Goal: Task Accomplishment & Management: Complete application form

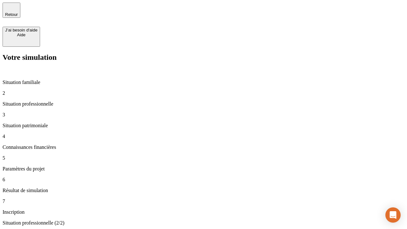
type input "30 000"
type input "40 000"
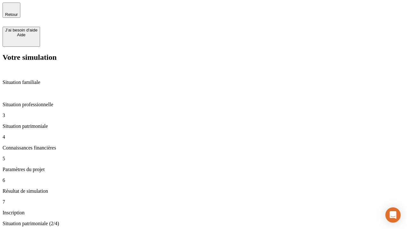
type input "1 100"
type input "20"
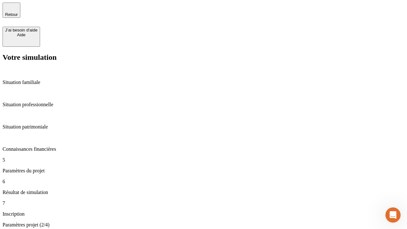
type input "40"
type input "50 000"
type input "640"
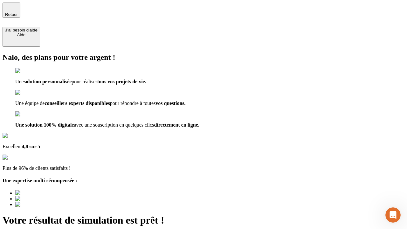
type input "[EMAIL_ADDRESS][DOMAIN_NAME]"
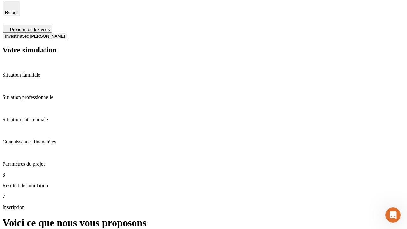
click at [65, 34] on span "Investir avec [PERSON_NAME]" at bounding box center [35, 36] width 60 height 5
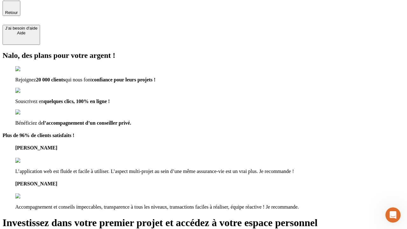
scroll to position [1, 0]
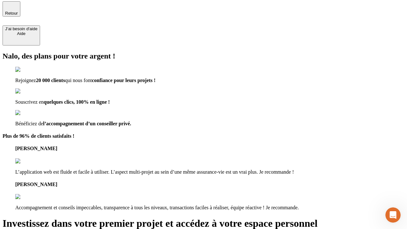
type input "[PERSON_NAME][EMAIL_ADDRESS][DOMAIN_NAME]"
